Goal: Check status: Check status

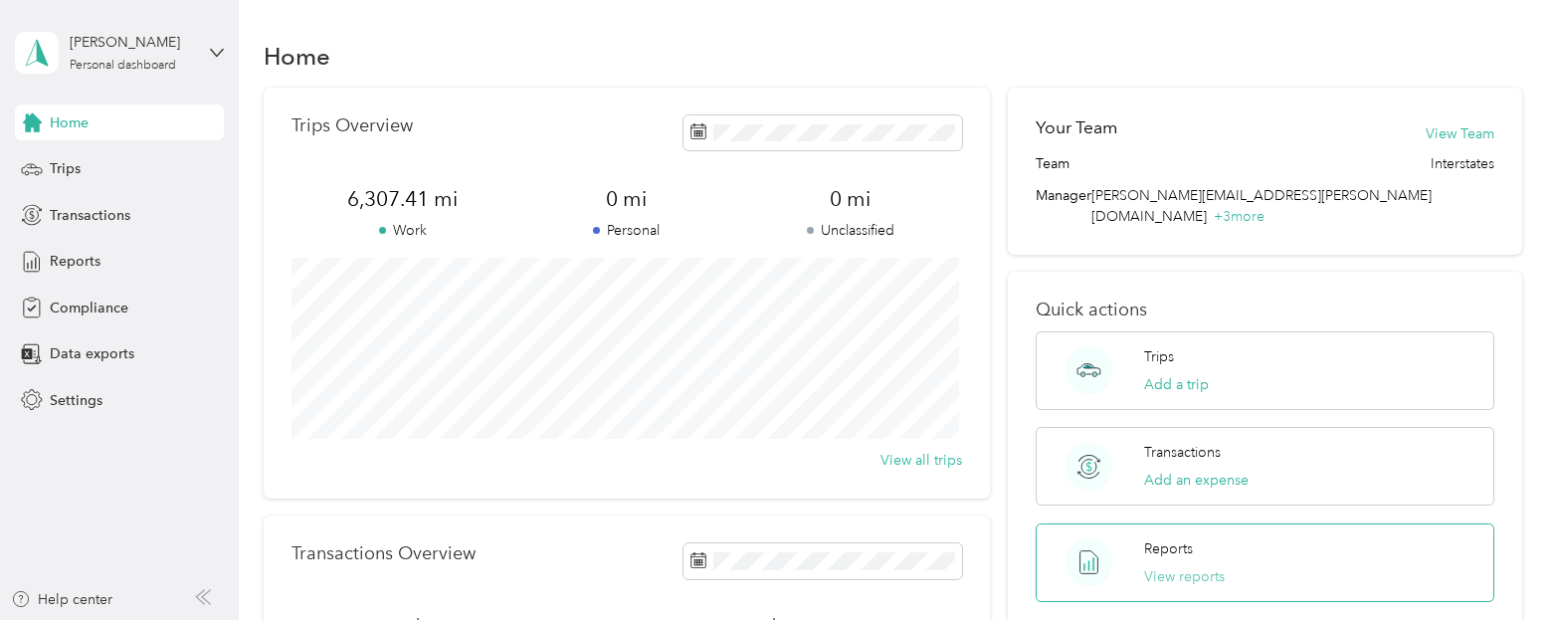
click at [1163, 566] on button "View reports" at bounding box center [1184, 576] width 81 height 21
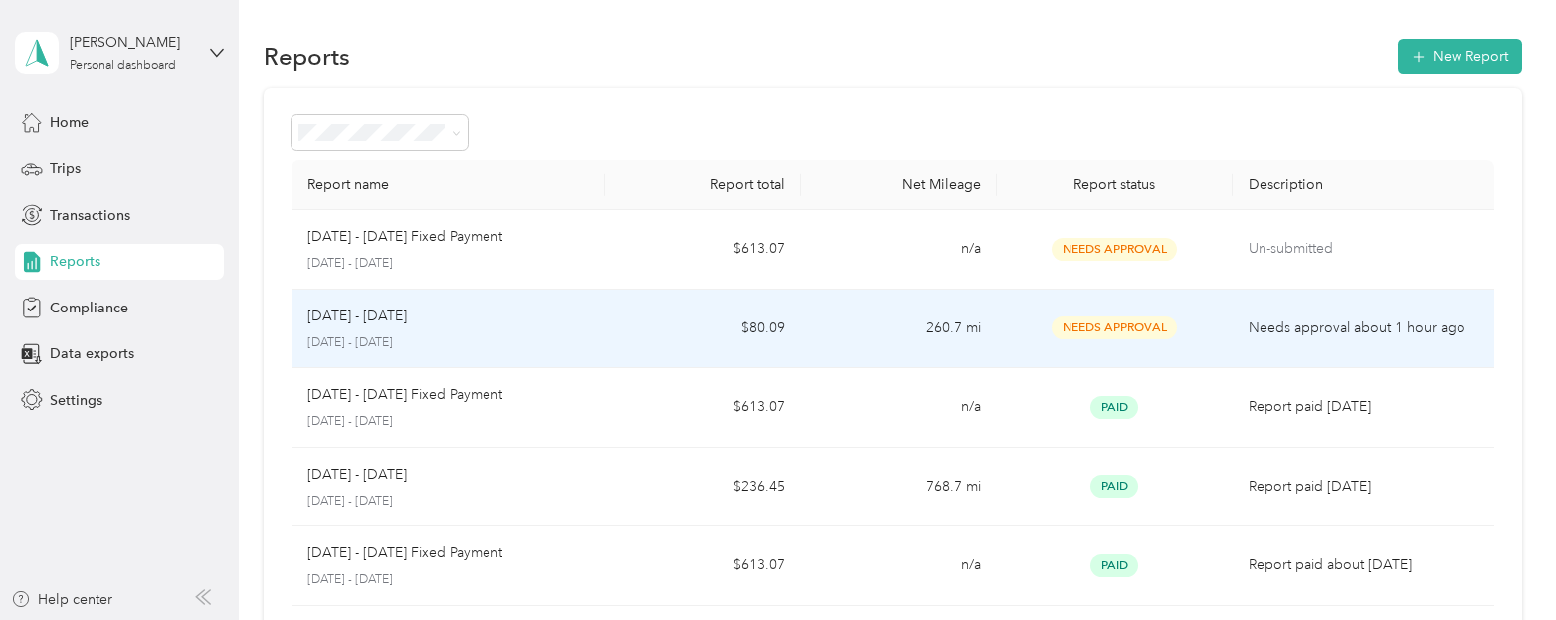
click at [1302, 336] on p "Needs approval about 1 hour ago" at bounding box center [1363, 328] width 230 height 22
